Goal: Task Accomplishment & Management: Manage account settings

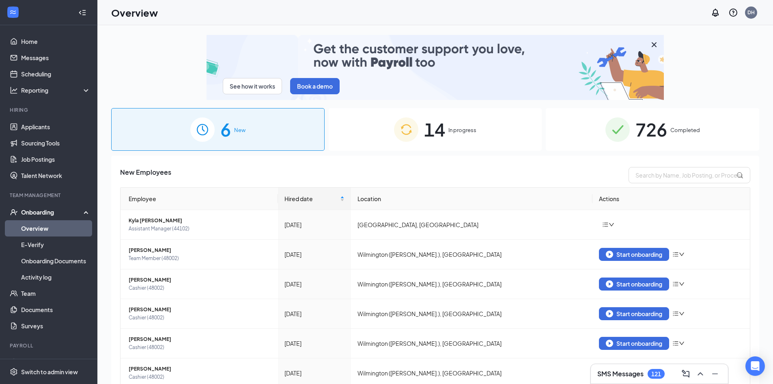
click at [649, 118] on span "726" at bounding box center [652, 129] width 32 height 28
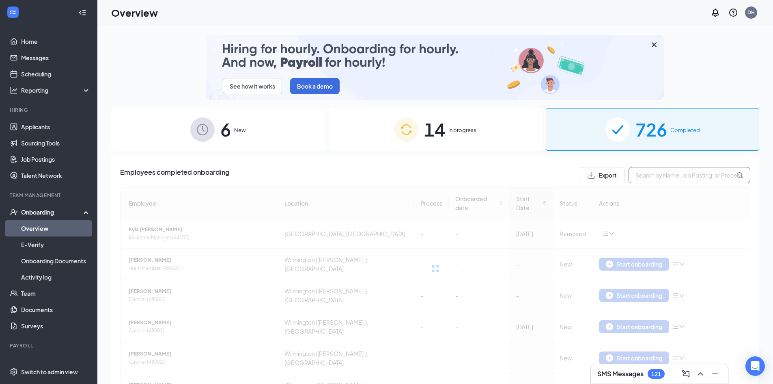
click at [663, 172] on input "text" at bounding box center [690, 175] width 122 height 16
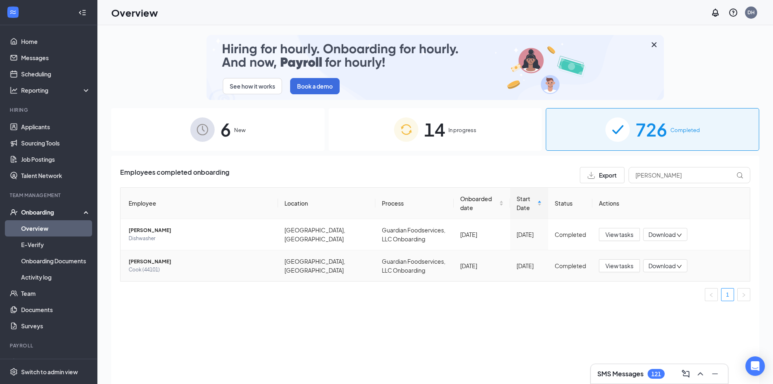
click at [161, 264] on span "[PERSON_NAME]" at bounding box center [200, 261] width 143 height 8
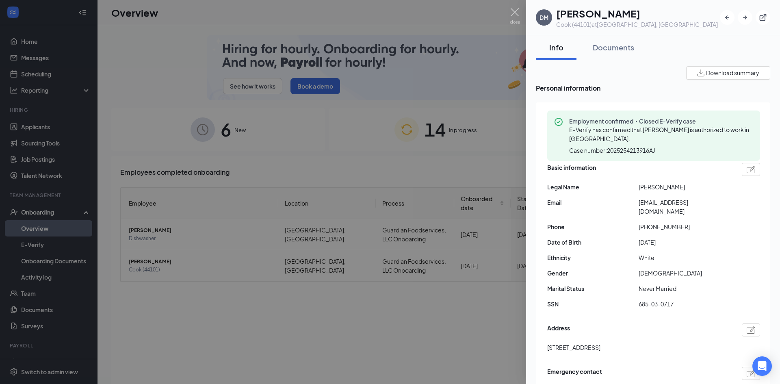
click at [715, 70] on span "Download summary" at bounding box center [732, 73] width 53 height 9
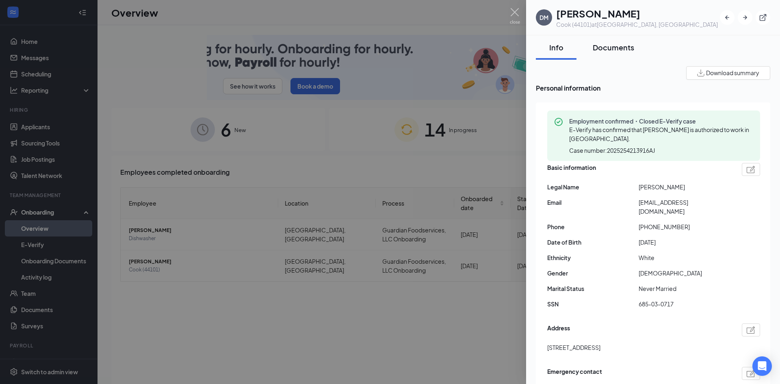
click at [613, 47] on div "Documents" at bounding box center [612, 47] width 41 height 10
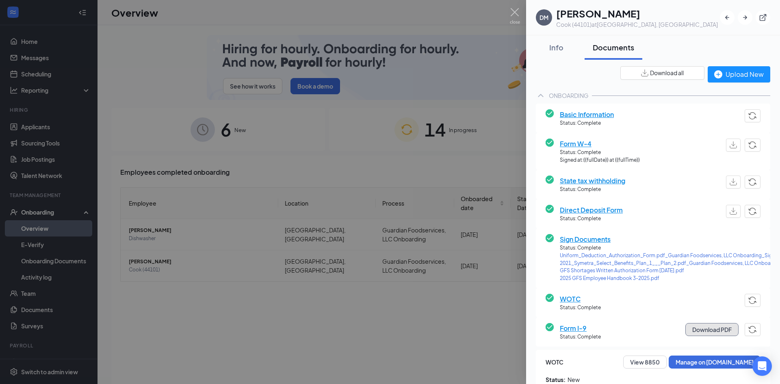
click at [715, 323] on button "Download PDF" at bounding box center [711, 329] width 53 height 13
click at [566, 96] on div "ONBOARDING" at bounding box center [569, 95] width 40 height 8
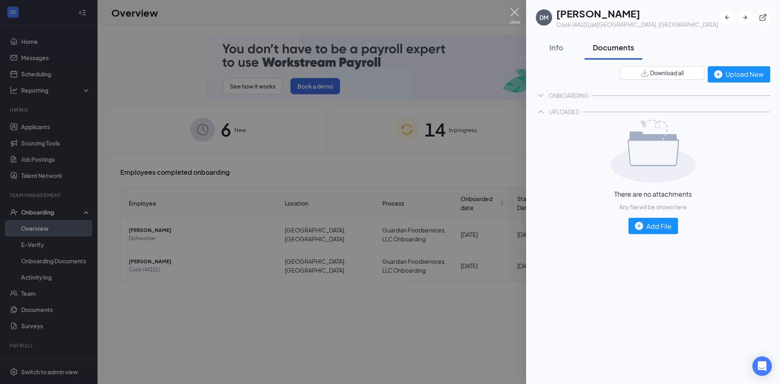
click at [519, 10] on img at bounding box center [515, 16] width 10 height 16
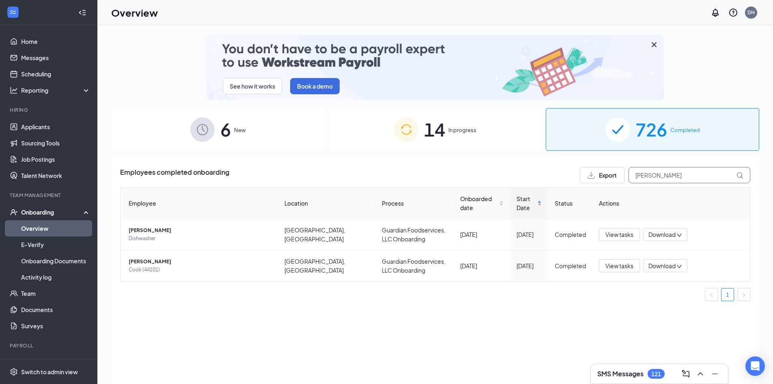
drag, startPoint x: 674, startPoint y: 174, endPoint x: 530, endPoint y: 192, distance: 144.4
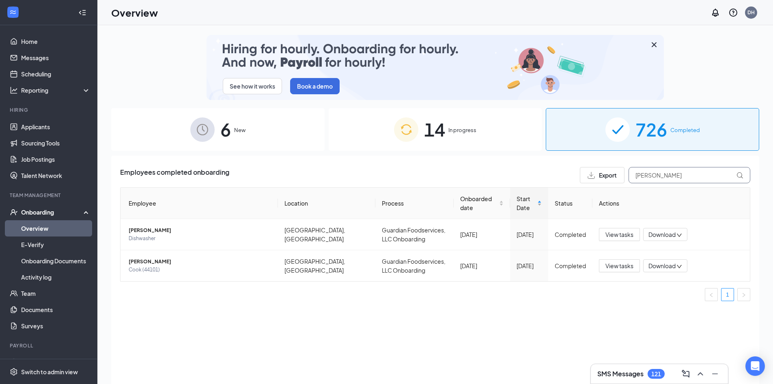
click at [530, 192] on div "Employees completed onboarding Export [PERSON_NAME] Employee Location Process O…" at bounding box center [435, 237] width 631 height 140
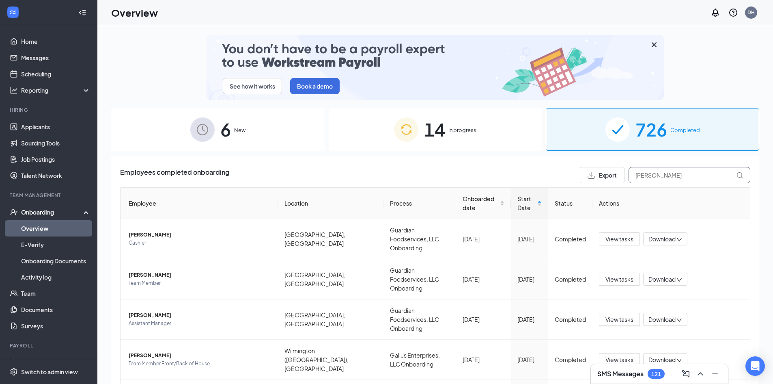
type input "[PERSON_NAME]"
